Goal: Information Seeking & Learning: Learn about a topic

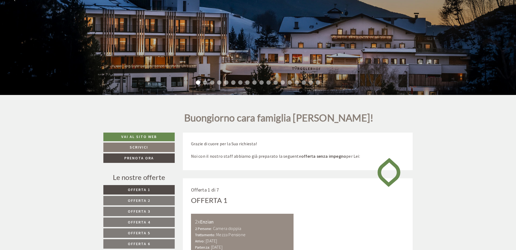
scroll to position [217, 0]
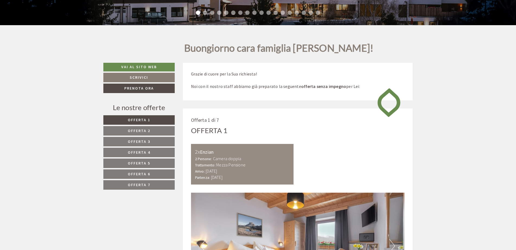
click at [154, 129] on link "Offerta 2" at bounding box center [138, 130] width 71 height 9
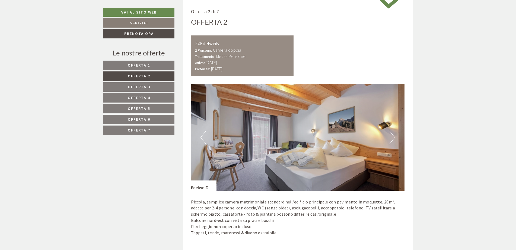
click at [147, 84] on link "Offerta 3" at bounding box center [138, 86] width 71 height 9
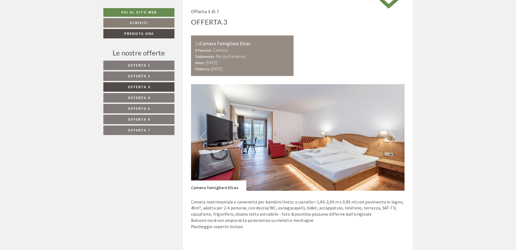
click at [144, 91] on link "Offerta 3" at bounding box center [138, 86] width 71 height 9
click at [146, 95] on link "Offerta 4" at bounding box center [138, 97] width 71 height 9
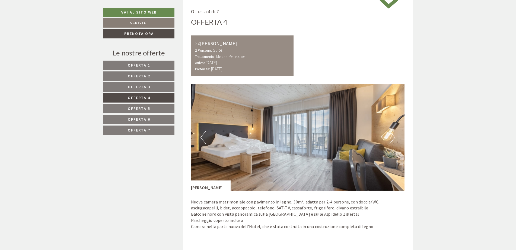
click at [147, 103] on link "Offerta 4" at bounding box center [138, 97] width 71 height 9
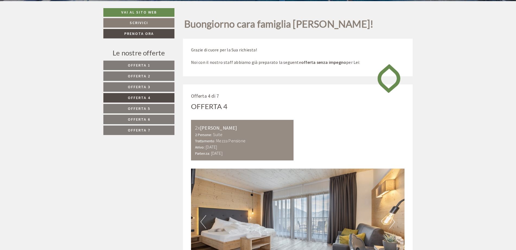
scroll to position [163, 0]
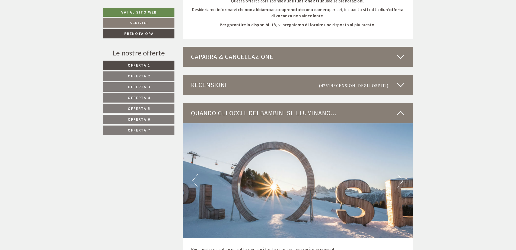
scroll to position [1681, 0]
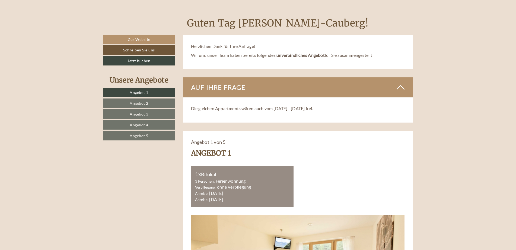
scroll to position [244, 0]
